Goal: Task Accomplishment & Management: Complete application form

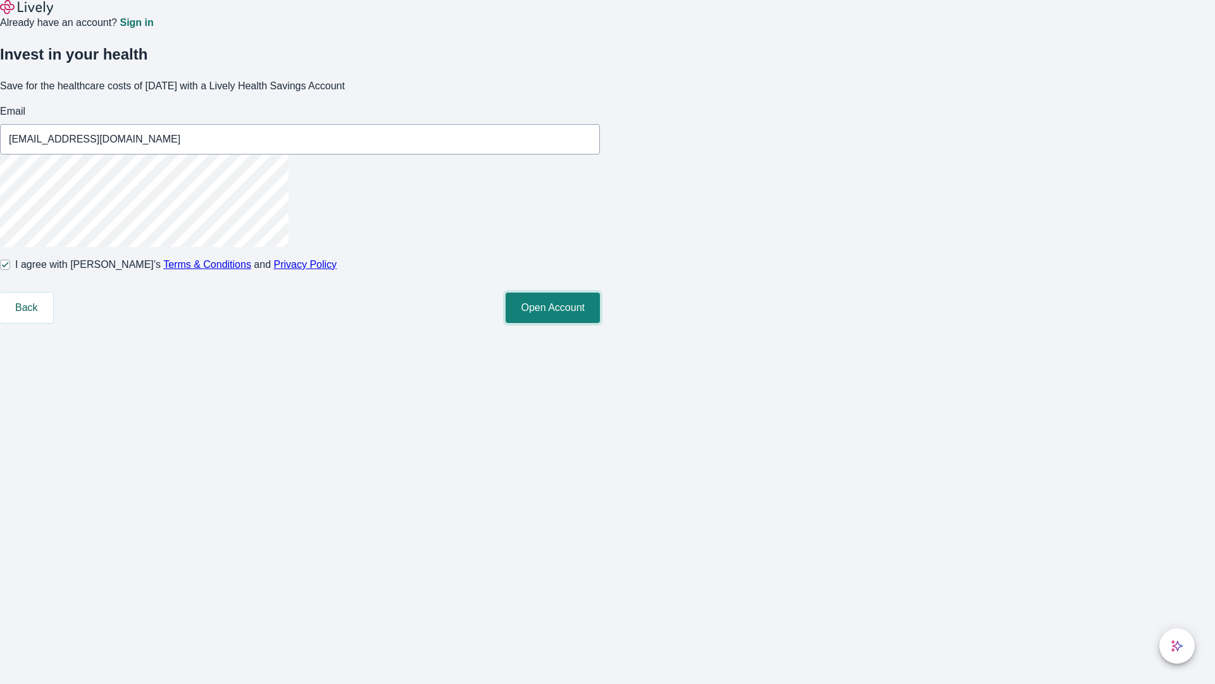
click at [600, 323] on button "Open Account" at bounding box center [553, 307] width 94 height 30
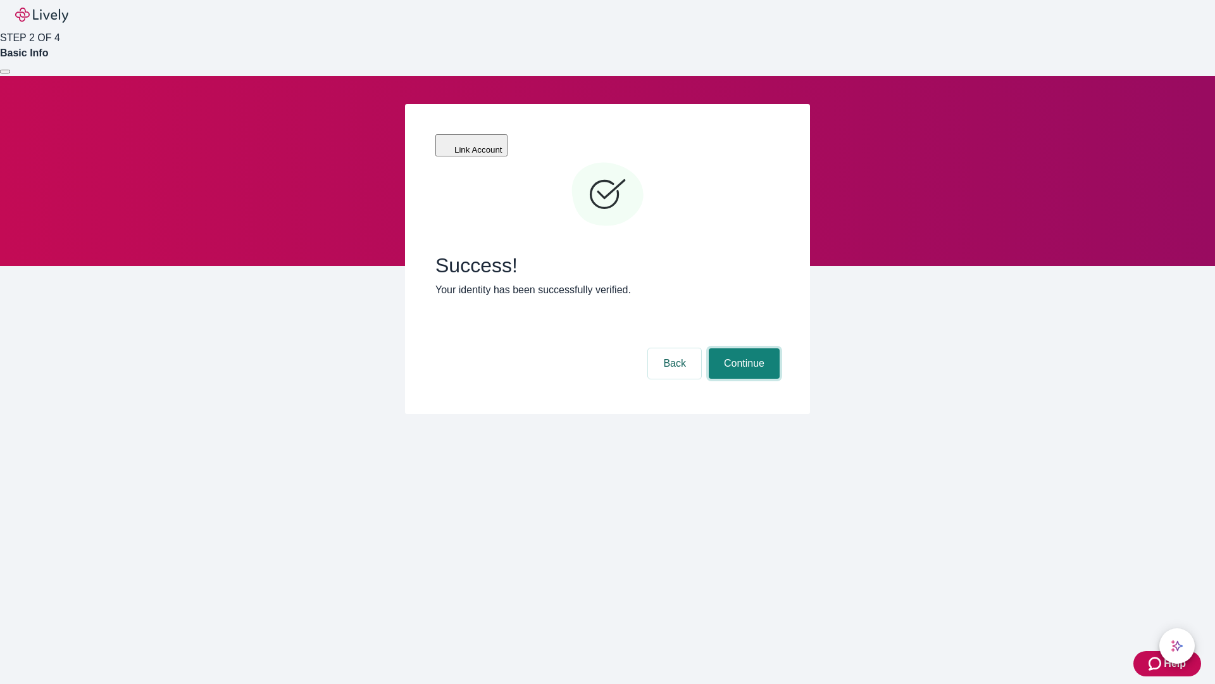
click at [743, 348] on button "Continue" at bounding box center [744, 363] width 71 height 30
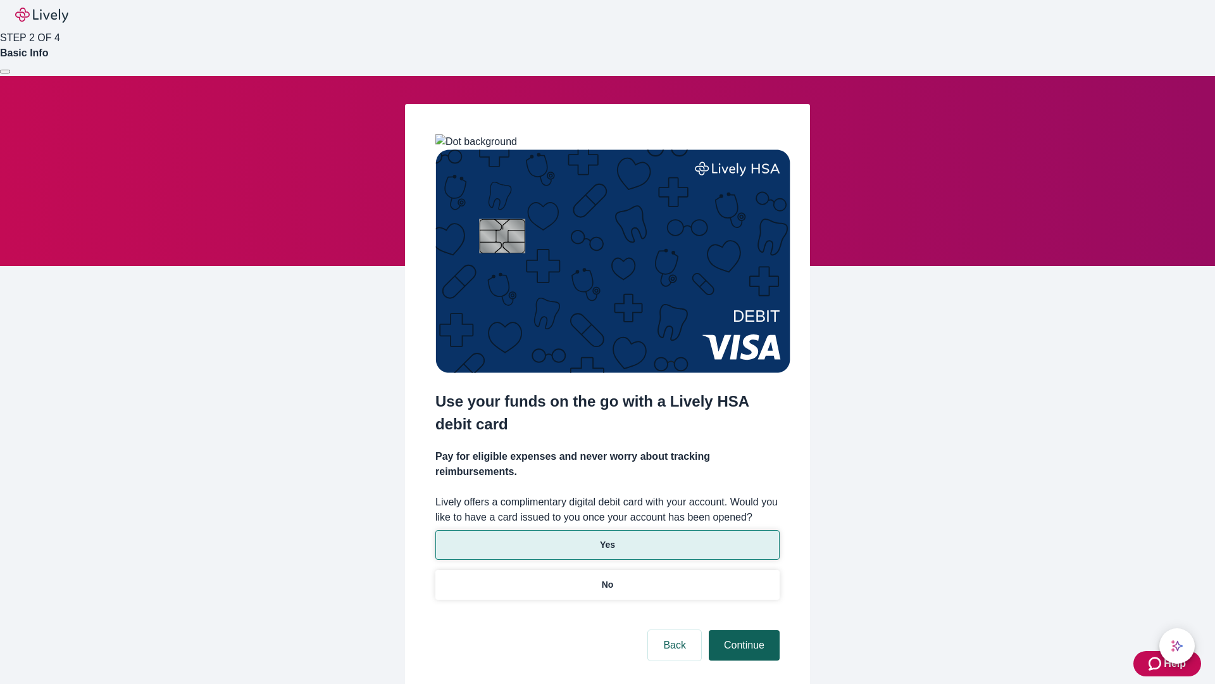
click at [607, 538] on p "Yes" at bounding box center [607, 544] width 15 height 13
click at [743, 630] on button "Continue" at bounding box center [744, 645] width 71 height 30
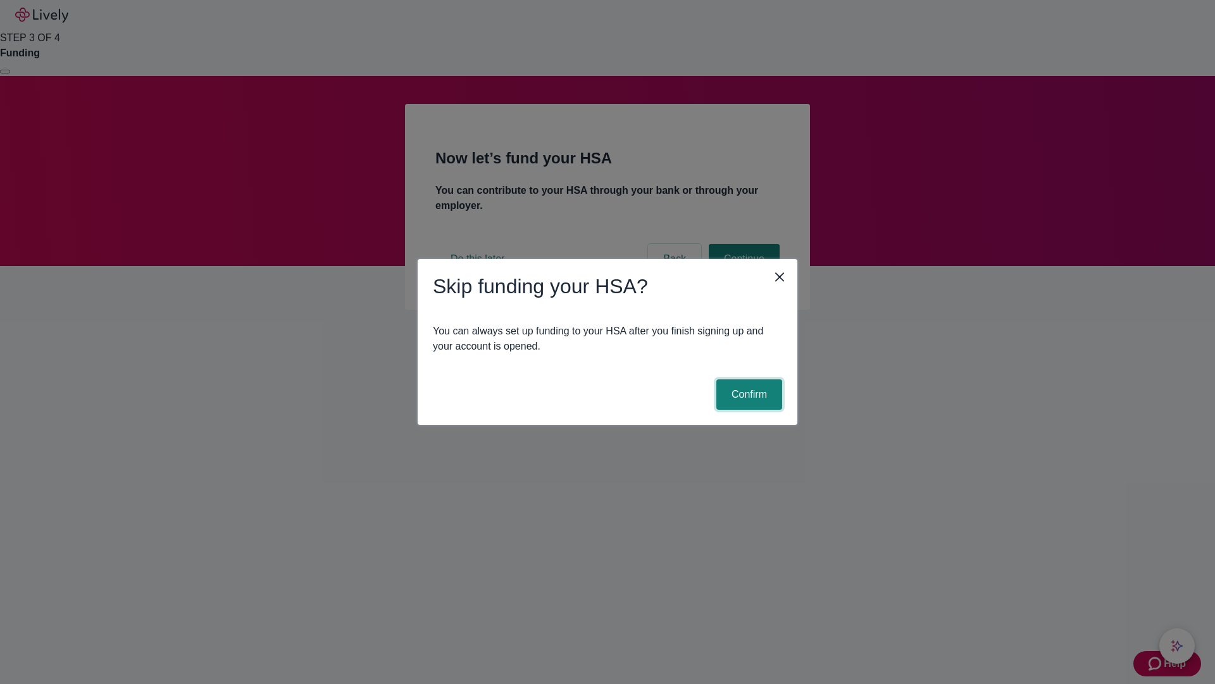
click at [748, 394] on button "Confirm" at bounding box center [750, 394] width 66 height 30
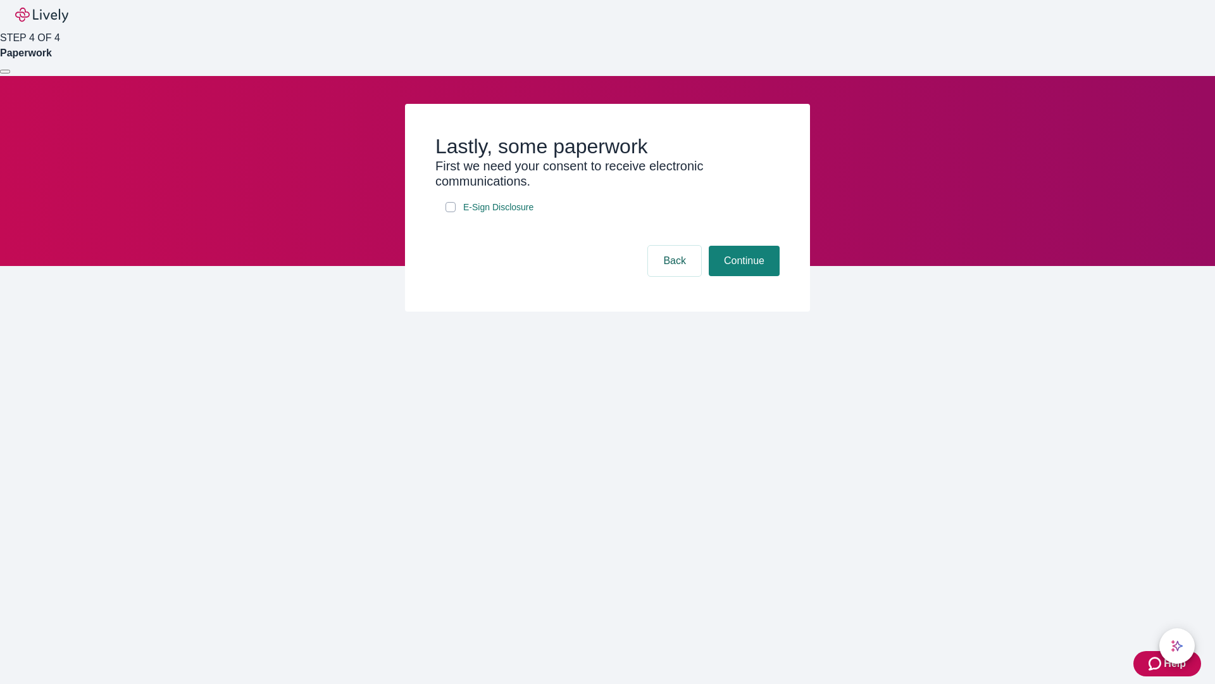
click at [451, 212] on input "E-Sign Disclosure" at bounding box center [451, 207] width 10 height 10
checkbox input "true"
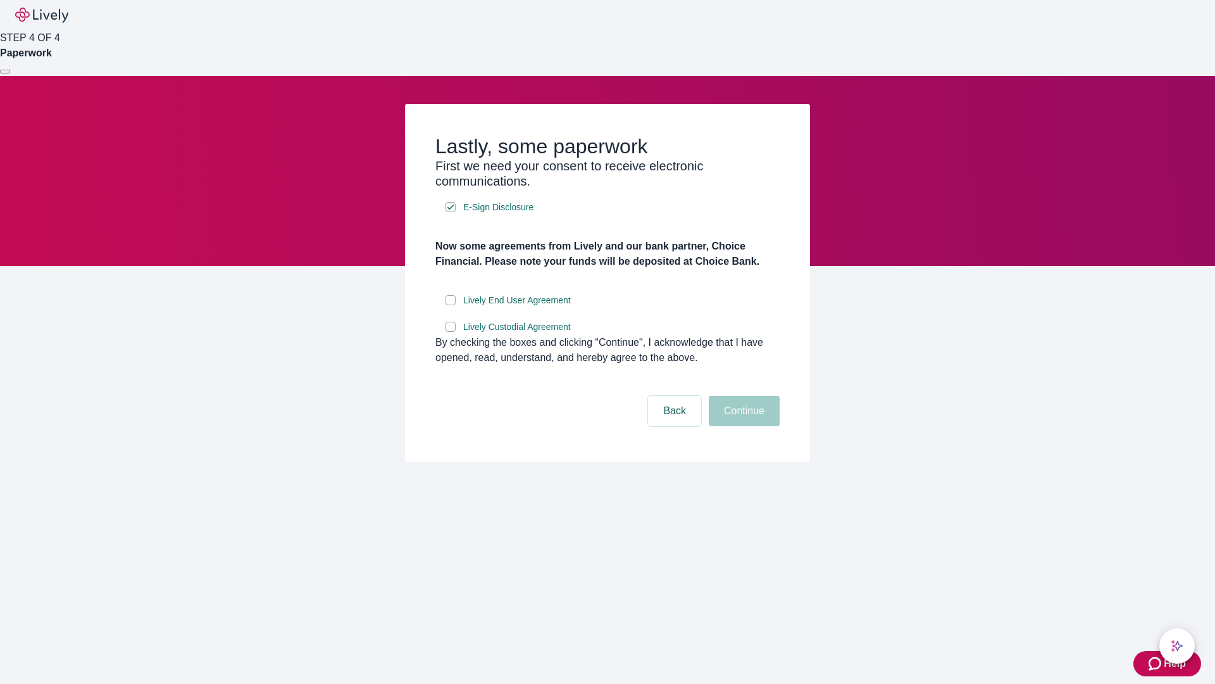
click at [451, 305] on input "Lively End User Agreement" at bounding box center [451, 300] width 10 height 10
checkbox input "true"
click at [451, 332] on input "Lively Custodial Agreement" at bounding box center [451, 327] width 10 height 10
checkbox input "true"
click at [743, 426] on button "Continue" at bounding box center [744, 411] width 71 height 30
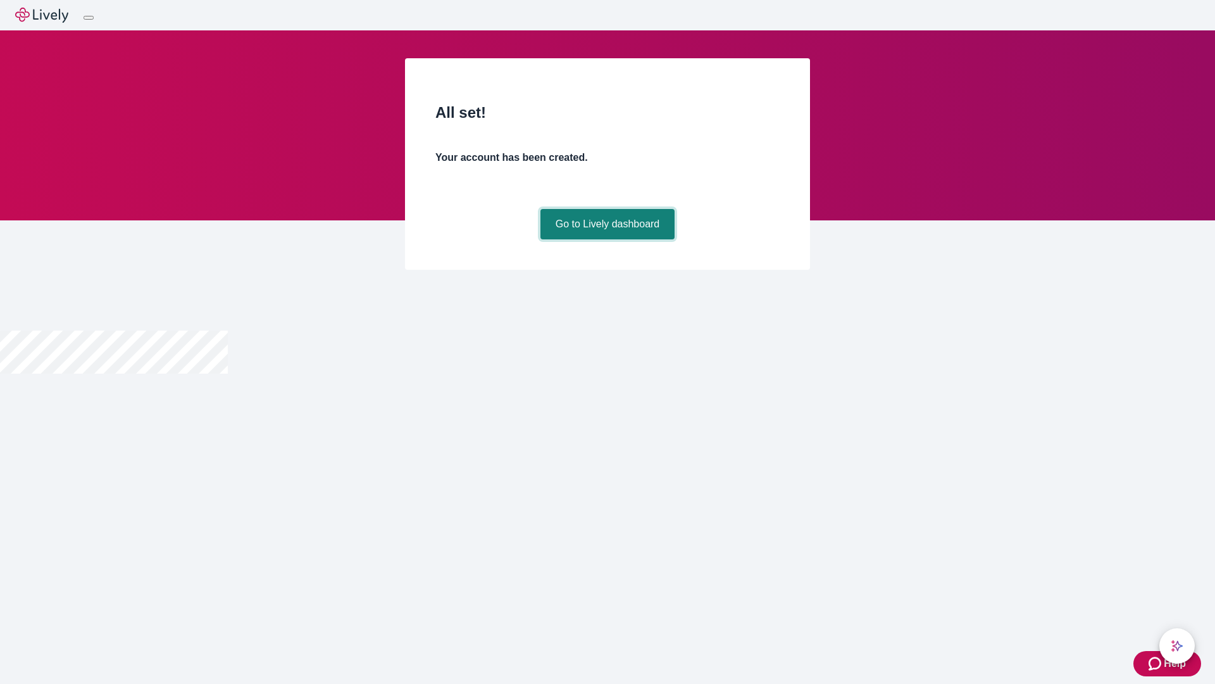
click at [607, 239] on link "Go to Lively dashboard" at bounding box center [608, 224] width 135 height 30
